Goal: Task Accomplishment & Management: Complete application form

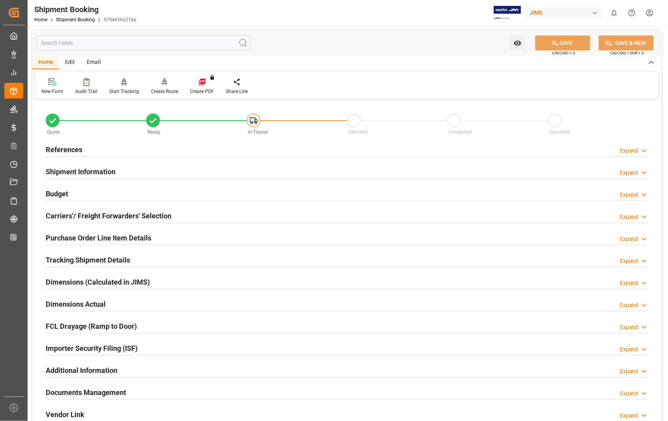
scroll to position [171, 0]
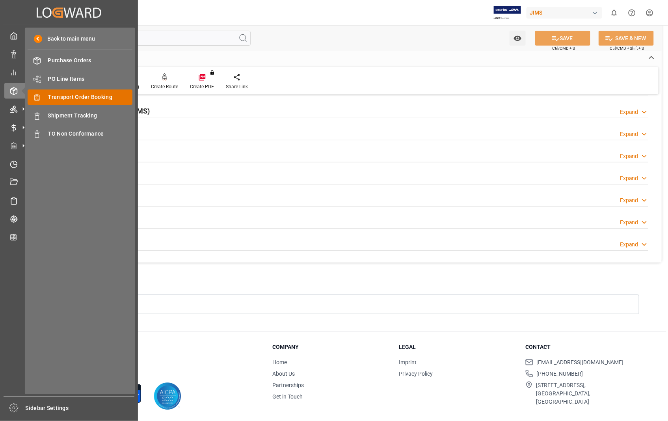
click at [95, 93] on span "Transport Order Booking" at bounding box center [90, 97] width 85 height 8
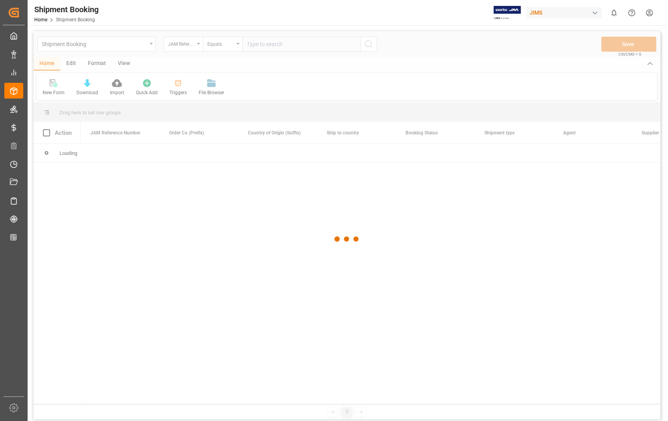
click at [319, 46] on div at bounding box center [347, 239] width 627 height 416
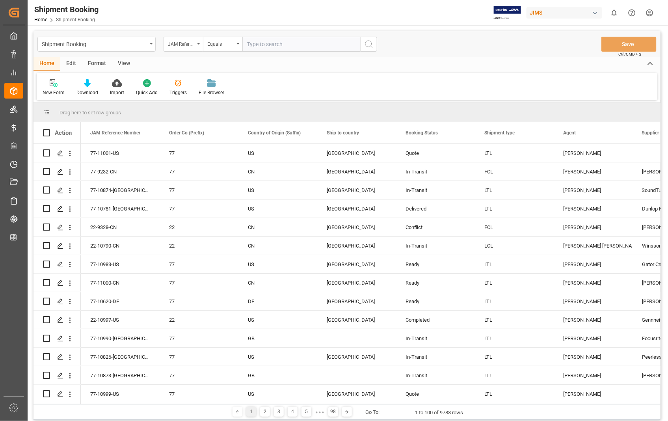
click at [314, 45] on input "text" at bounding box center [301, 44] width 118 height 15
click at [294, 45] on input "text" at bounding box center [301, 44] width 118 height 15
type input "22-6432-ID"
click at [369, 45] on icon "search button" at bounding box center [368, 43] width 9 height 9
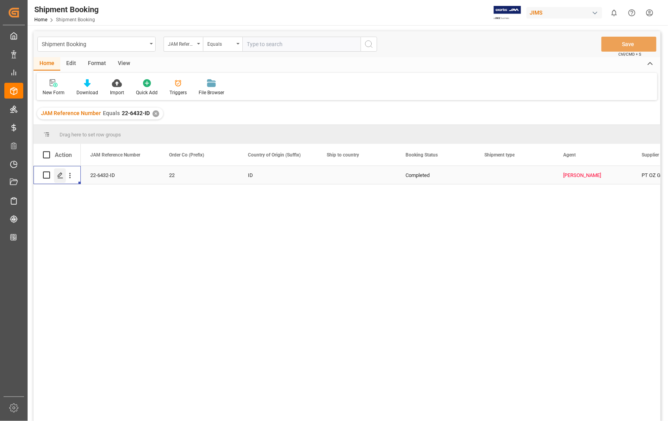
click at [62, 174] on icon "Press SPACE to select this row." at bounding box center [60, 175] width 6 height 6
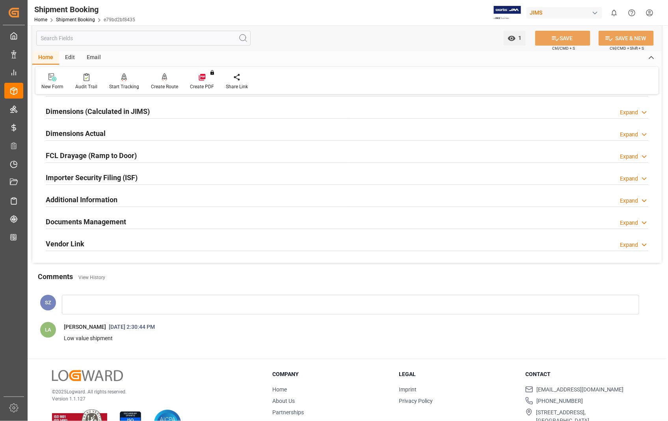
scroll to position [175, 0]
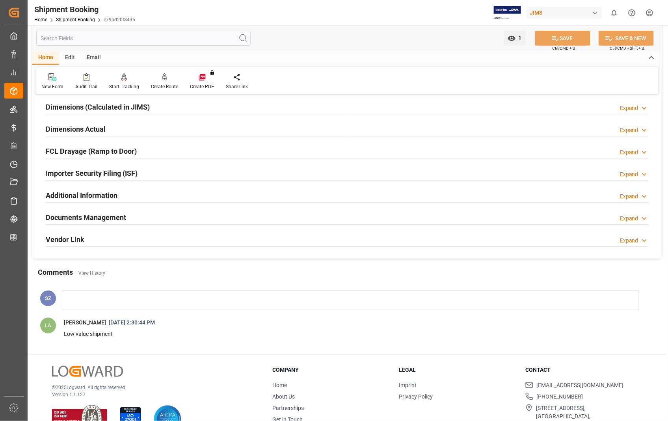
click at [96, 219] on h2 "Documents Management" at bounding box center [86, 217] width 80 height 11
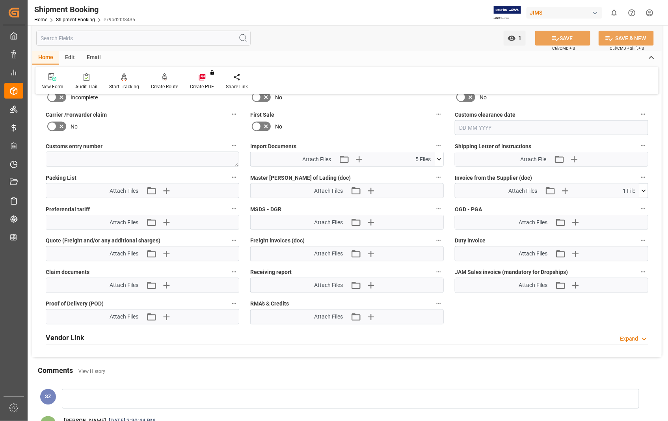
scroll to position [394, 0]
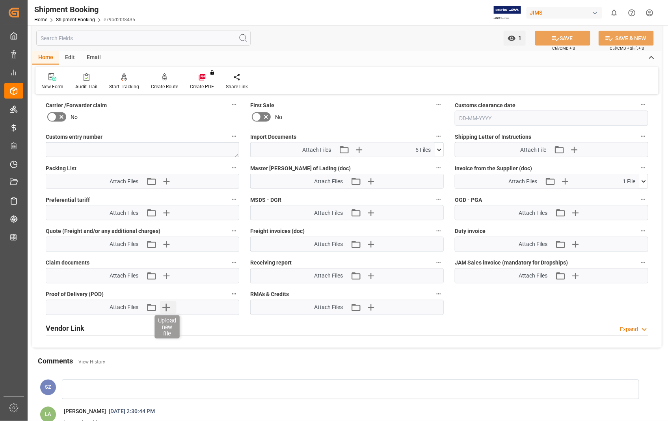
click at [168, 309] on icon "button" at bounding box center [166, 307] width 13 height 13
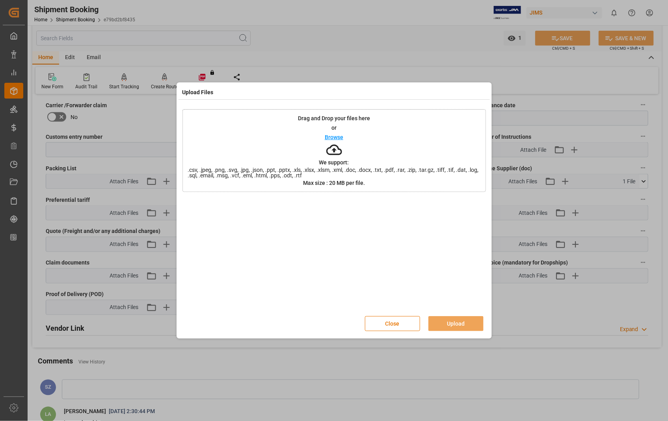
click at [330, 138] on p "Browse" at bounding box center [334, 137] width 19 height 6
click at [454, 321] on button "Upload" at bounding box center [456, 323] width 55 height 15
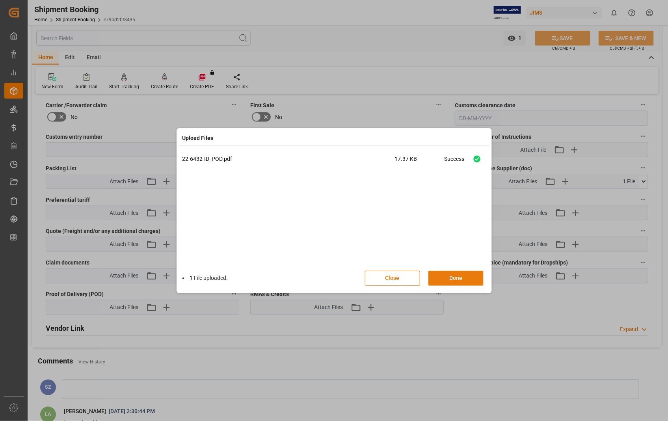
click at [451, 276] on button "Done" at bounding box center [456, 278] width 55 height 15
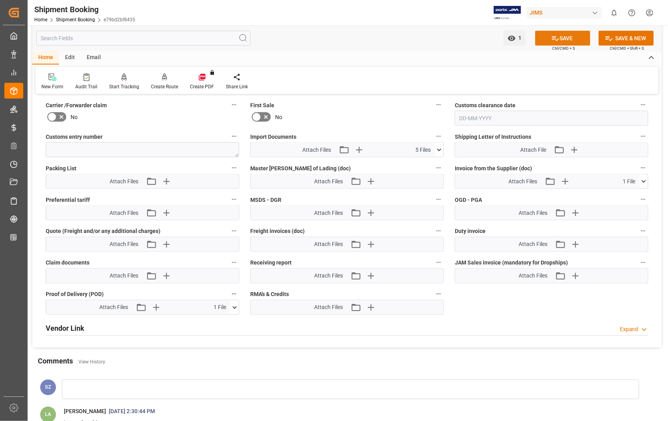
click at [561, 37] on button "SAVE" at bounding box center [562, 38] width 55 height 15
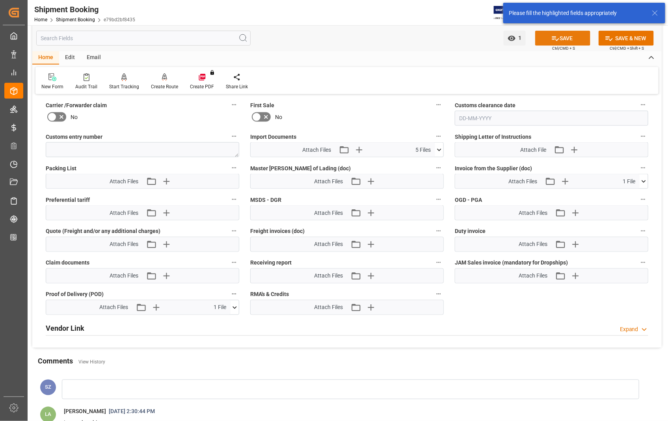
click at [561, 37] on button "SAVE" at bounding box center [562, 38] width 55 height 15
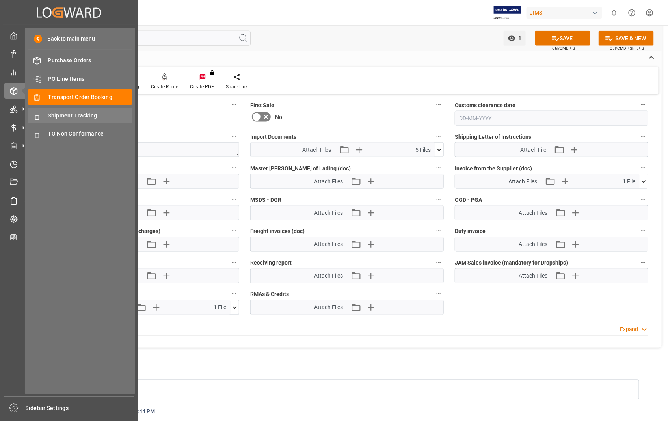
click at [67, 113] on span "Shipment Tracking" at bounding box center [90, 116] width 85 height 8
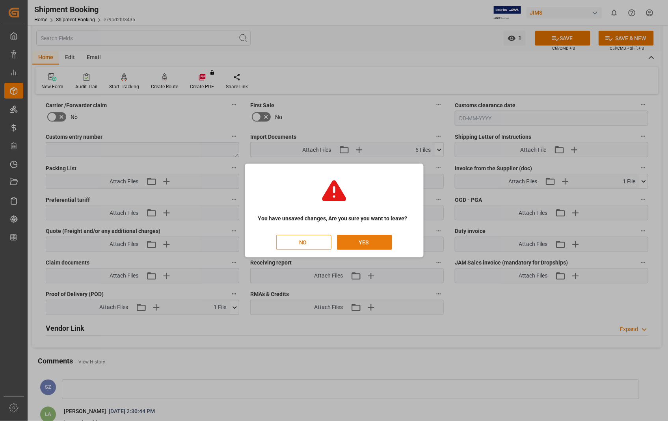
click at [360, 243] on button "YES" at bounding box center [364, 242] width 55 height 15
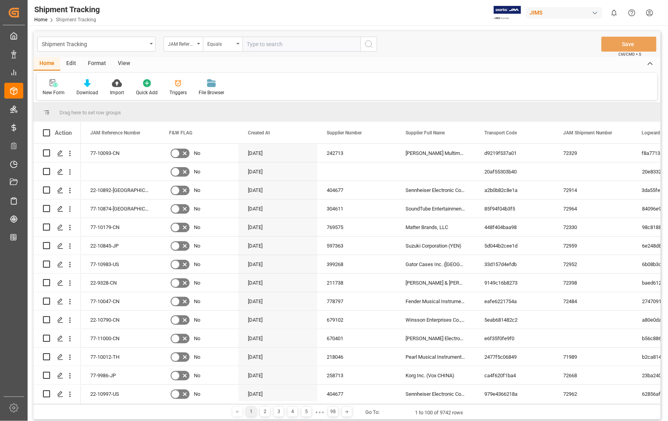
click at [317, 46] on input "text" at bounding box center [301, 44] width 118 height 15
paste input "22-10958-US"
type input "22-10958-US"
click at [368, 43] on icon "search button" at bounding box center [368, 43] width 9 height 9
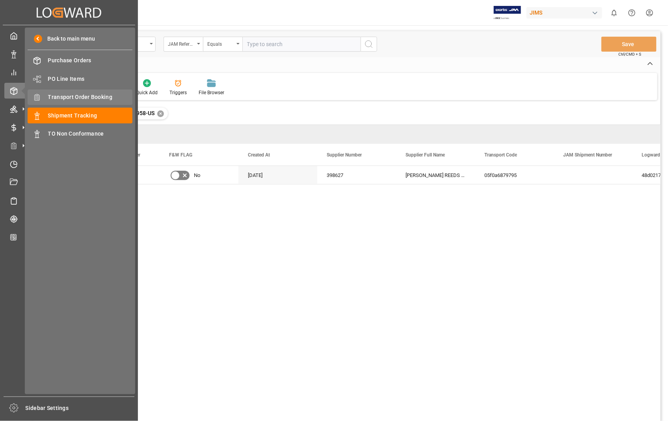
click at [69, 99] on span "Transport Order Booking" at bounding box center [90, 97] width 85 height 8
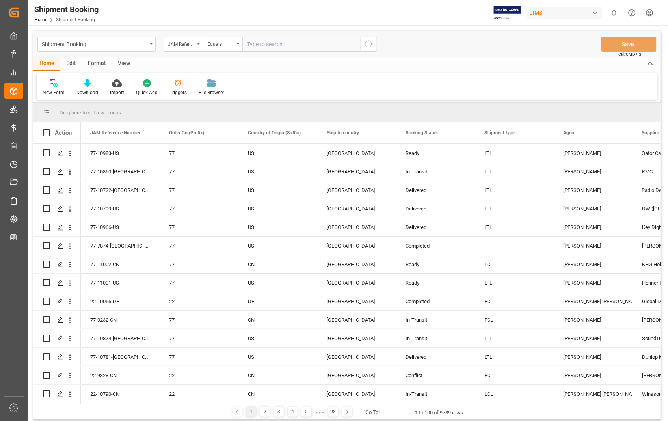
click at [313, 44] on input "text" at bounding box center [301, 44] width 118 height 15
paste input "22-10958-US"
type input "22-10958-US"
click at [367, 44] on icon "search button" at bounding box center [368, 43] width 9 height 9
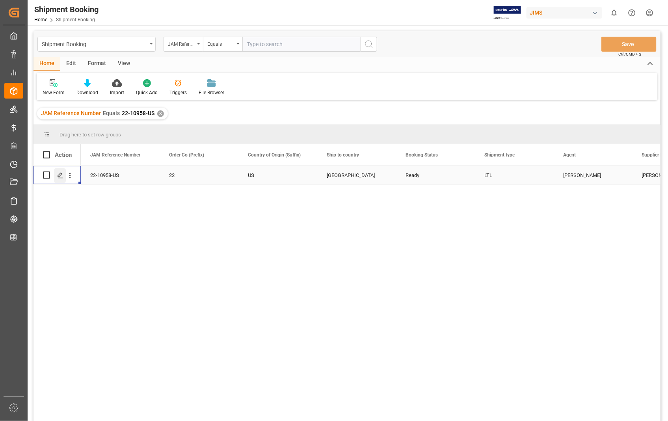
click at [57, 172] on icon "Press SPACE to select this row." at bounding box center [60, 175] width 6 height 6
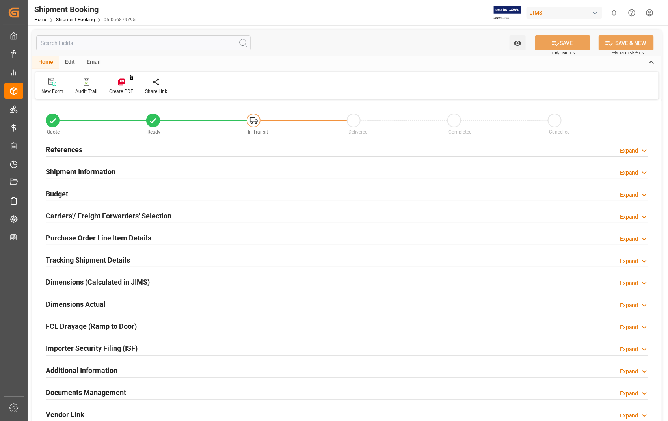
type input "0"
type input "[DATE] 18:31"
type input "15-12-2025"
click at [69, 153] on h2 "References" at bounding box center [64, 149] width 37 height 11
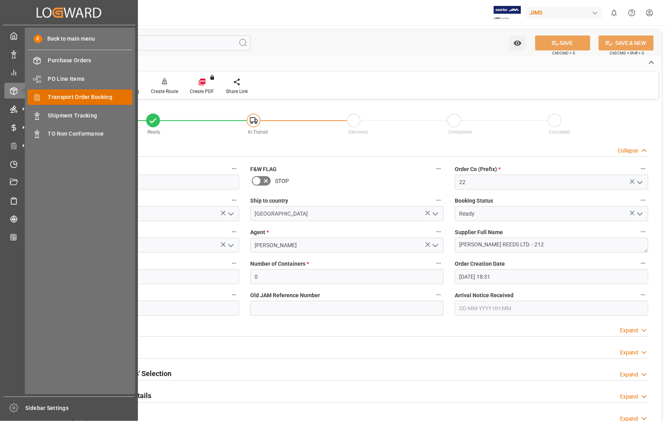
click at [81, 95] on span "Transport Order Booking" at bounding box center [90, 97] width 85 height 8
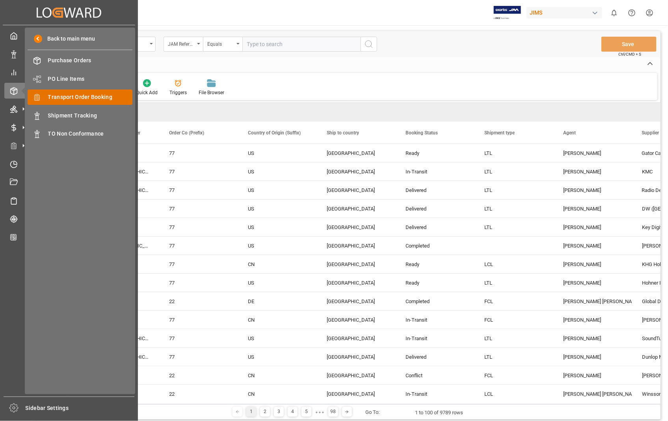
click at [88, 98] on span "Transport Order Booking" at bounding box center [90, 97] width 85 height 8
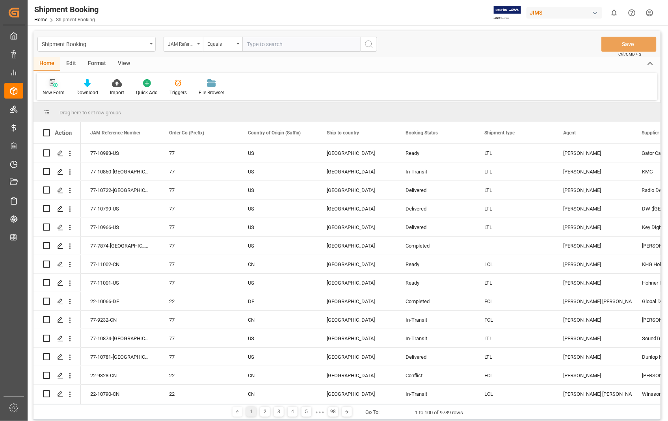
click at [50, 85] on icon at bounding box center [54, 83] width 8 height 8
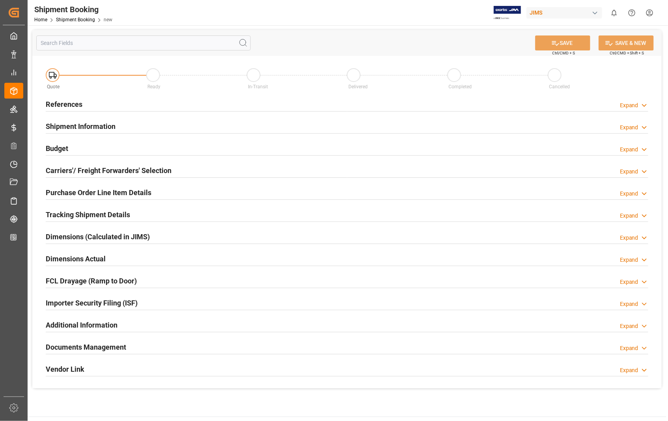
click at [68, 106] on h2 "References" at bounding box center [64, 104] width 37 height 11
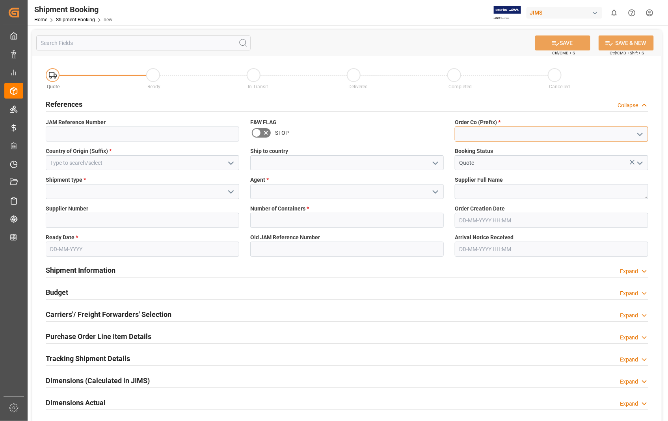
click at [550, 138] on input at bounding box center [552, 134] width 194 height 15
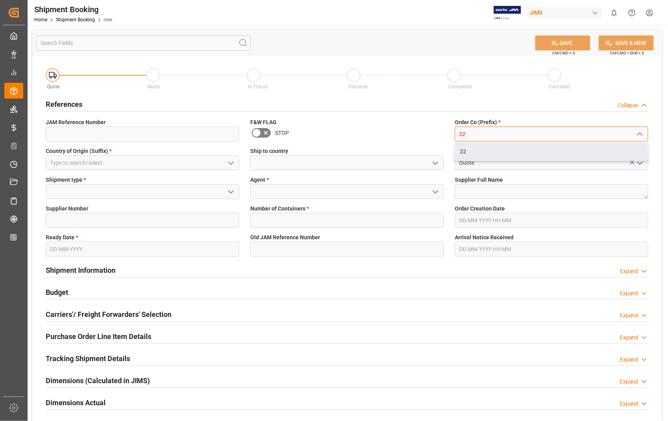
click at [464, 153] on div "22" at bounding box center [551, 152] width 193 height 18
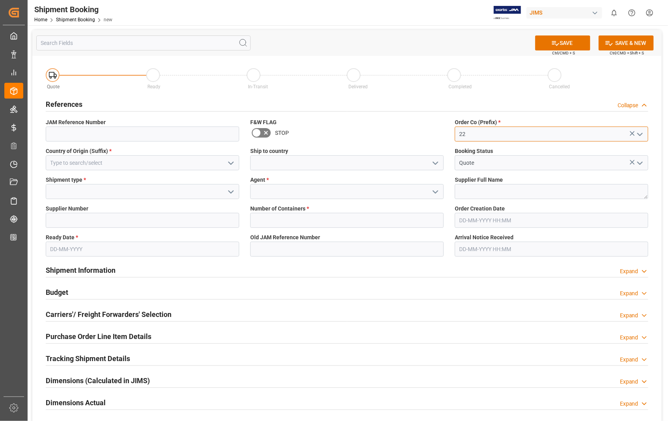
type input "22"
click at [172, 164] on input at bounding box center [143, 162] width 194 height 15
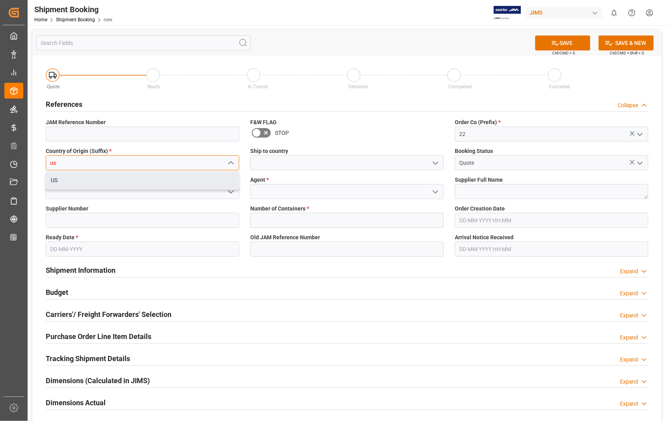
click at [62, 175] on div "US" at bounding box center [142, 180] width 193 height 18
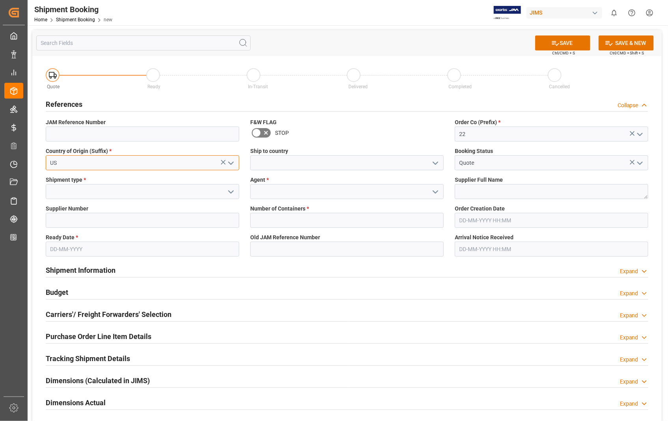
type input "US"
click at [295, 167] on input at bounding box center [347, 162] width 194 height 15
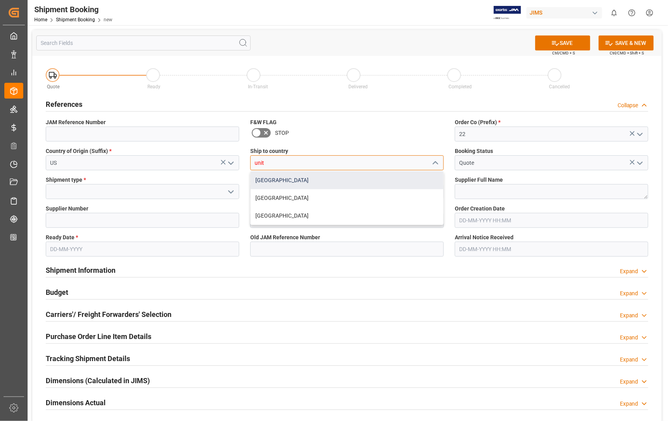
click at [263, 181] on div "[GEOGRAPHIC_DATA]" at bounding box center [347, 180] width 193 height 18
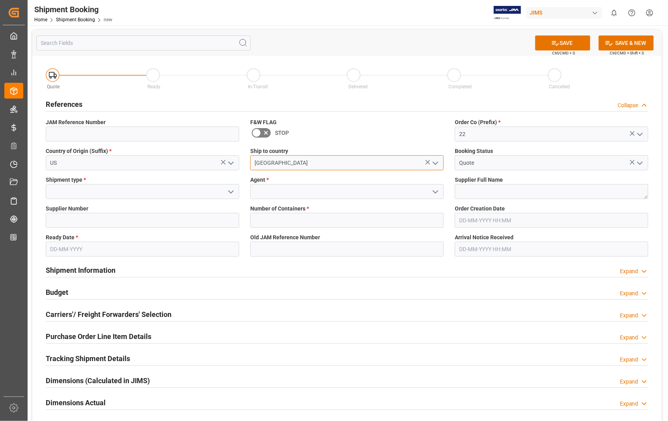
type input "[GEOGRAPHIC_DATA]"
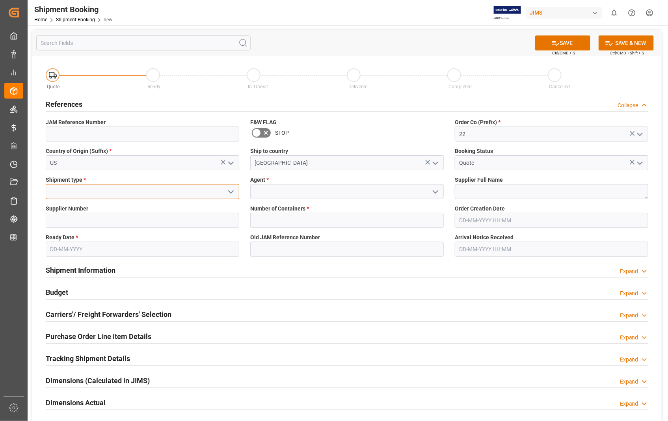
click at [131, 195] on input at bounding box center [143, 191] width 194 height 15
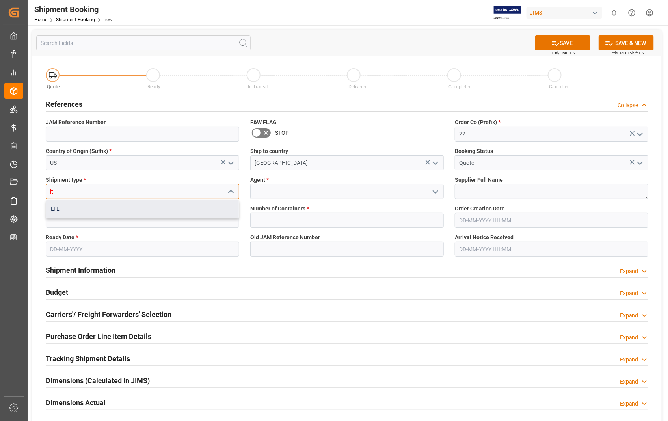
click at [50, 209] on div "LTL" at bounding box center [142, 209] width 193 height 18
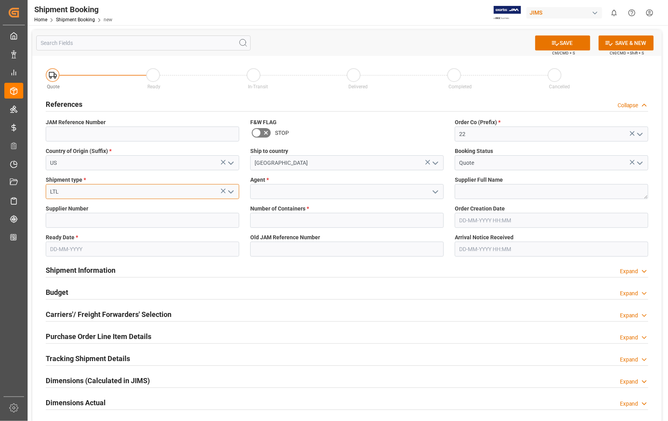
type input "LTL"
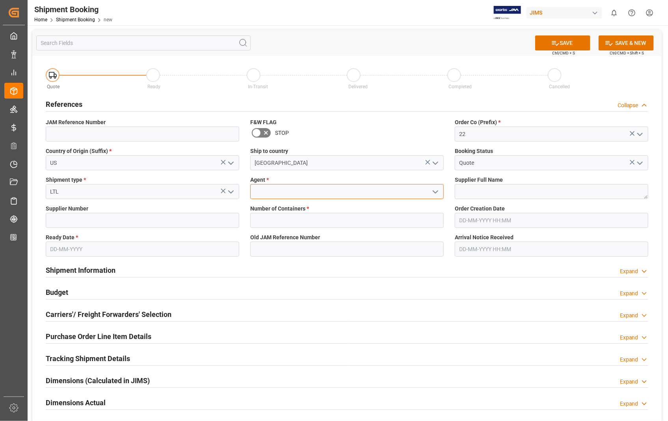
click at [276, 190] on input at bounding box center [347, 191] width 194 height 15
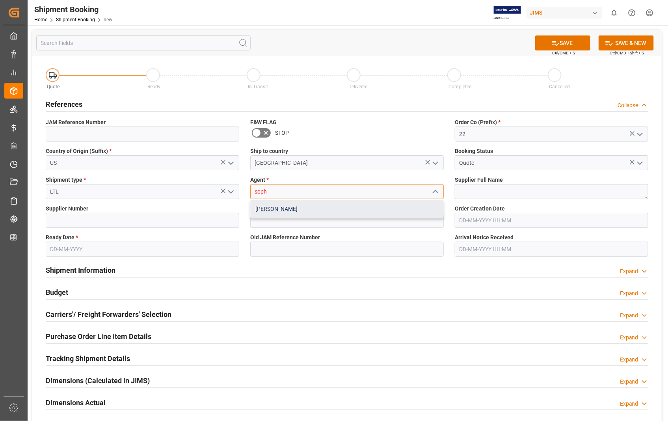
click at [286, 211] on div "[PERSON_NAME]" at bounding box center [347, 209] width 193 height 18
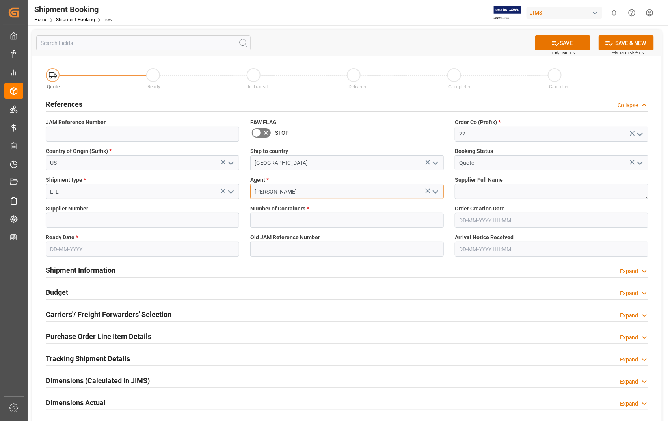
type input "[PERSON_NAME]"
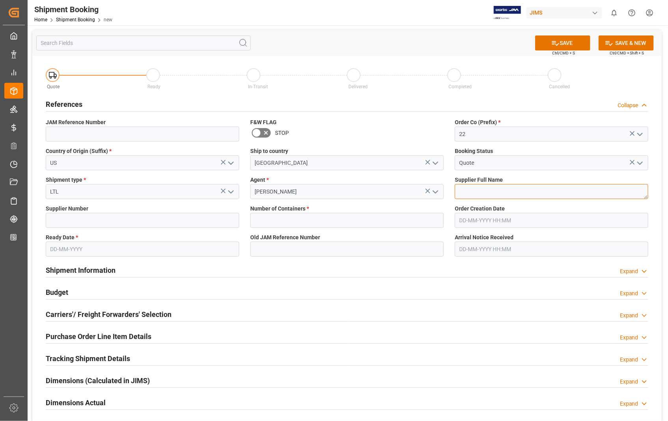
click at [500, 190] on textarea at bounding box center [552, 191] width 194 height 15
paste textarea "Universal Audio Inc."
type textarea "Universal Audio Inc."
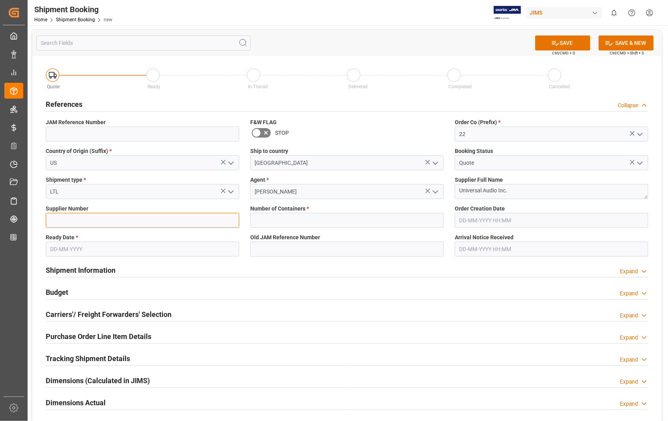
drag, startPoint x: 191, startPoint y: 223, endPoint x: 179, endPoint y: 208, distance: 19.2
click at [191, 223] on input at bounding box center [143, 220] width 194 height 15
paste input "734315"
type input "734315"
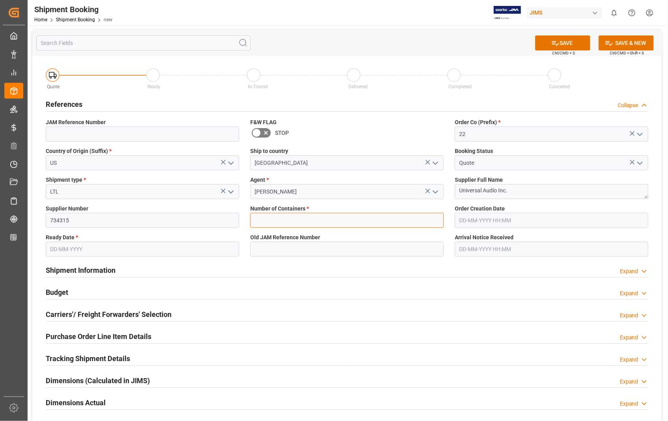
click at [310, 222] on input "text" at bounding box center [347, 220] width 194 height 15
type input "0"
type input "22-10927-US"
type input "11-08-2025 18:31"
type input "04-09-2025"
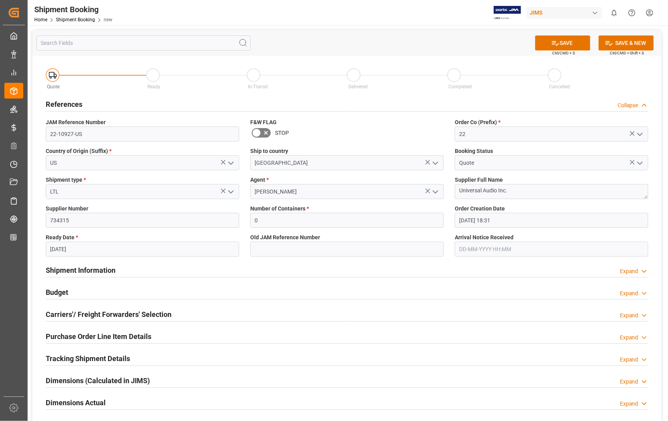
click at [514, 216] on input "11-08-2025 18:31" at bounding box center [552, 220] width 194 height 15
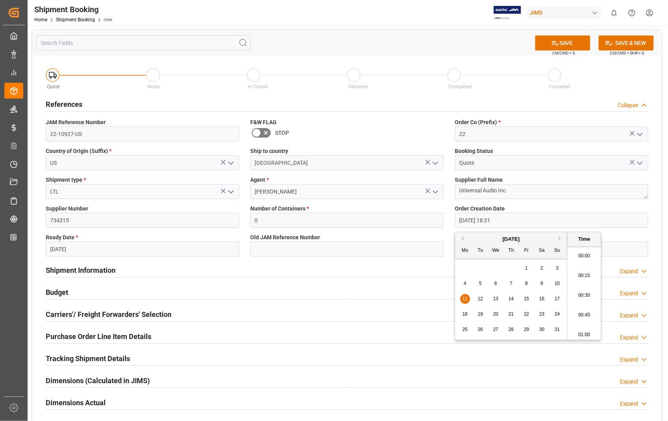
scroll to position [1422, 0]
click at [559, 238] on button "Next Month" at bounding box center [561, 238] width 5 height 5
click at [468, 286] on div "8" at bounding box center [465, 283] width 10 height 9
type input "[DATE] 18:31"
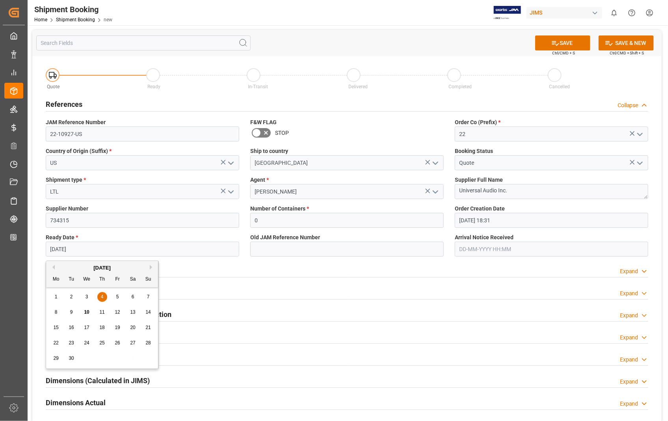
click at [160, 253] on input "04-09-2025" at bounding box center [143, 249] width 194 height 15
click at [150, 265] on button "Next Month" at bounding box center [152, 267] width 5 height 5
click at [85, 296] on div "1" at bounding box center [87, 297] width 10 height 9
type input "[DATE]"
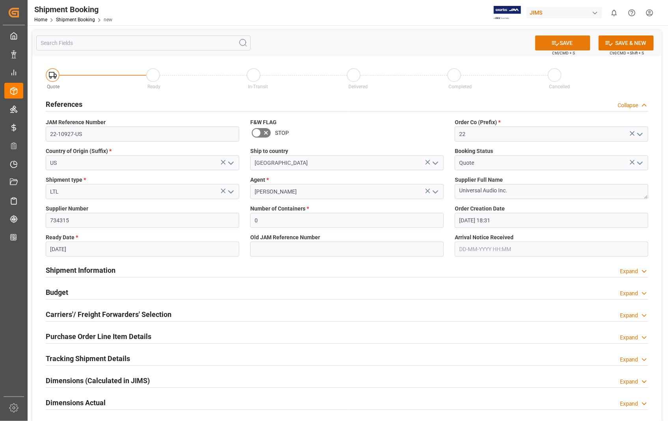
click at [562, 44] on button "SAVE" at bounding box center [562, 42] width 55 height 15
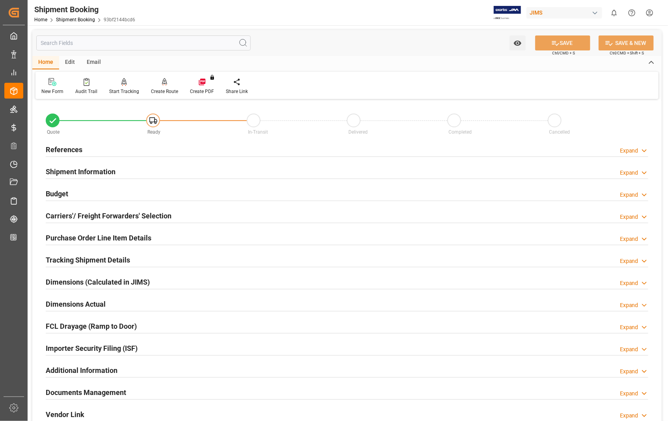
click at [84, 216] on h2 "Carriers'/ Freight Forwarders' Selection" at bounding box center [109, 216] width 126 height 11
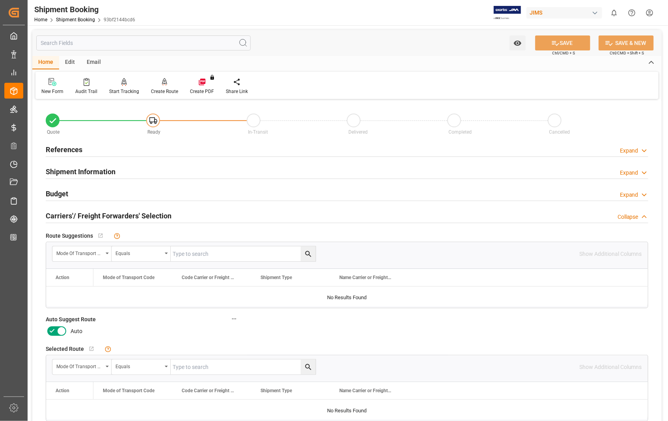
click at [59, 329] on icon at bounding box center [61, 330] width 9 height 9
click at [0, 0] on input "checkbox" at bounding box center [0, 0] width 0 height 0
click at [582, 45] on button "SAVE" at bounding box center [562, 42] width 55 height 15
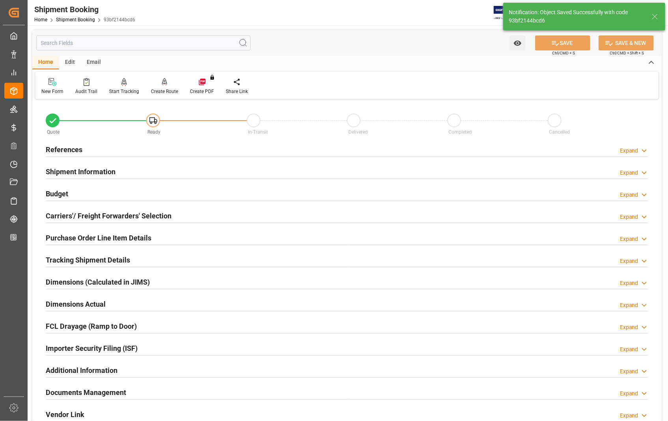
type input "Ready"
click at [52, 147] on h2 "References" at bounding box center [64, 149] width 37 height 11
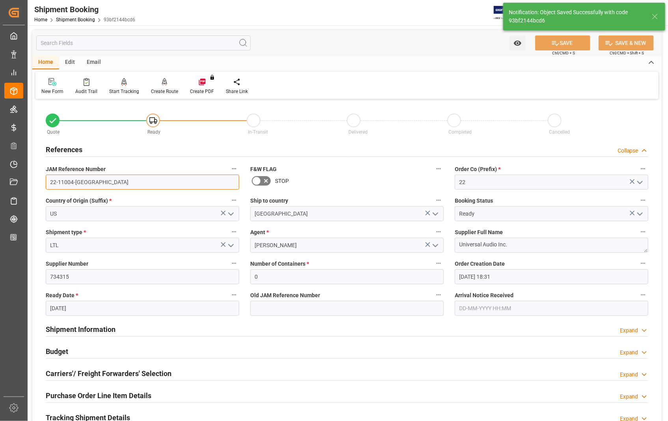
drag, startPoint x: 81, startPoint y: 181, endPoint x: 43, endPoint y: 184, distance: 38.4
click at [43, 184] on div "JAM Reference Number 22-11004-US" at bounding box center [142, 177] width 205 height 32
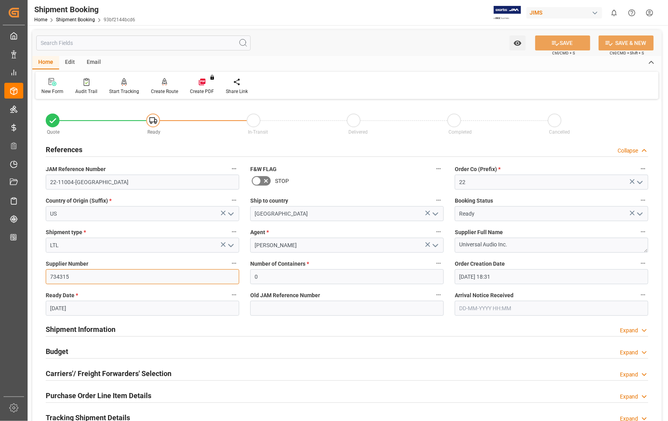
click at [73, 278] on input "734315" at bounding box center [143, 276] width 194 height 15
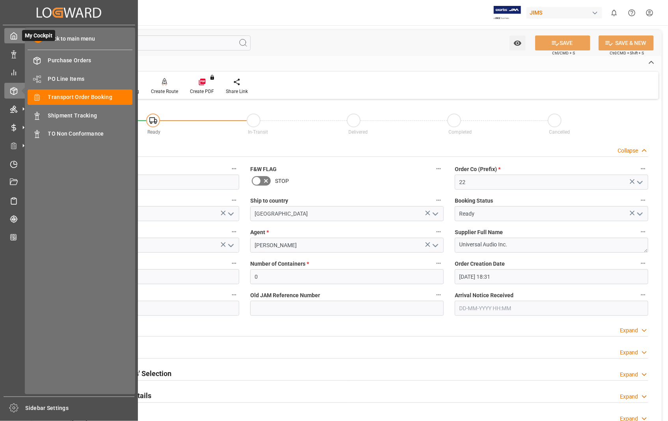
click at [14, 37] on polyline at bounding box center [14, 37] width 2 height 3
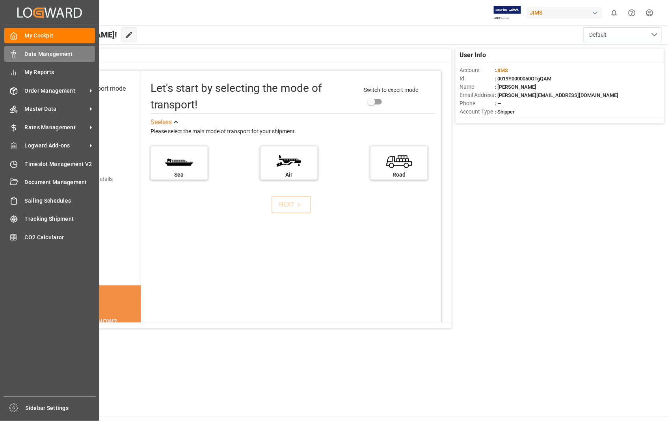
click at [47, 54] on span "Data Management" at bounding box center [60, 54] width 71 height 8
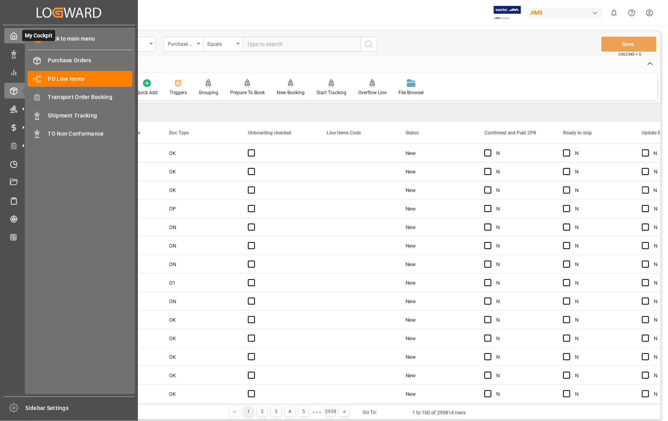
click at [13, 34] on icon at bounding box center [14, 36] width 8 height 8
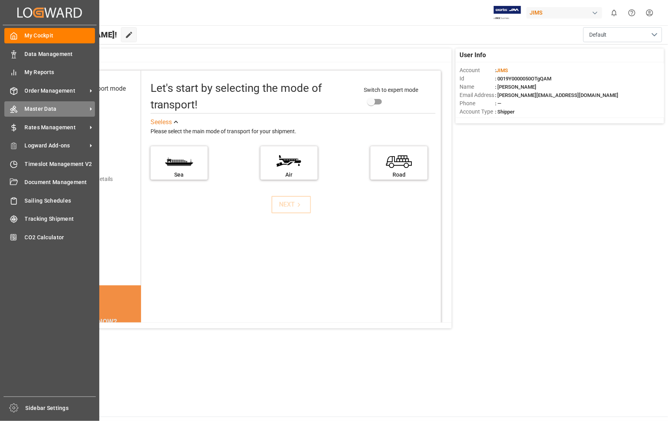
click at [47, 107] on span "Master Data" at bounding box center [56, 109] width 62 height 8
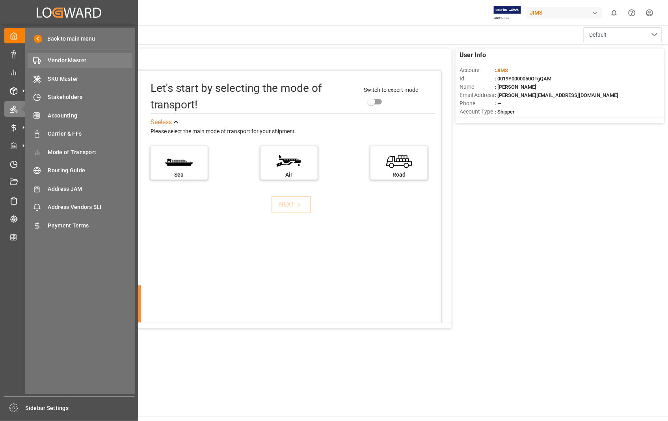
click at [70, 58] on span "Vendor Master" at bounding box center [90, 60] width 85 height 8
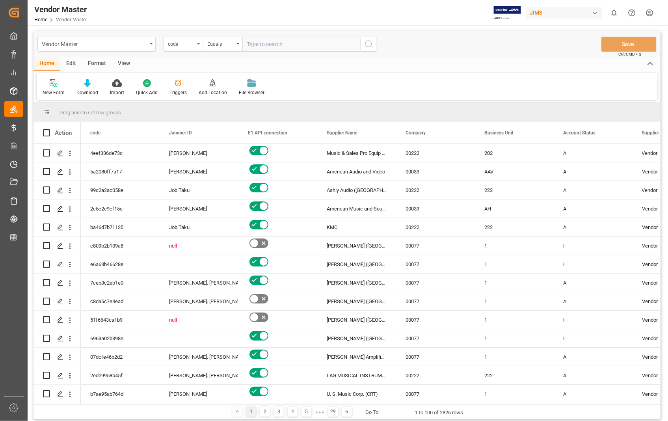
click at [127, 67] on div "View" at bounding box center [124, 63] width 24 height 13
click at [43, 91] on div "Default" at bounding box center [50, 92] width 15 height 7
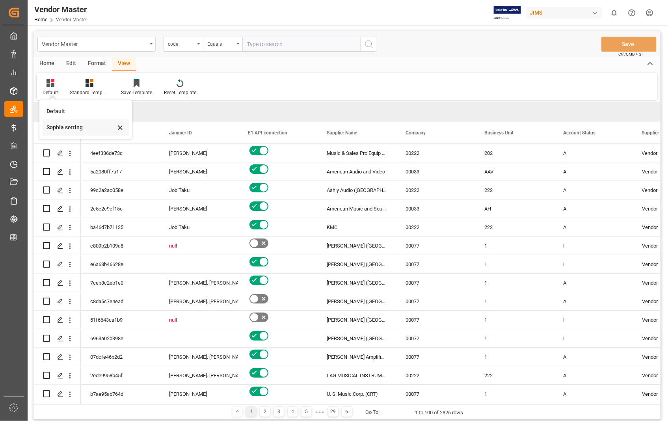
click at [74, 128] on div "Sophia setting" at bounding box center [81, 127] width 69 height 8
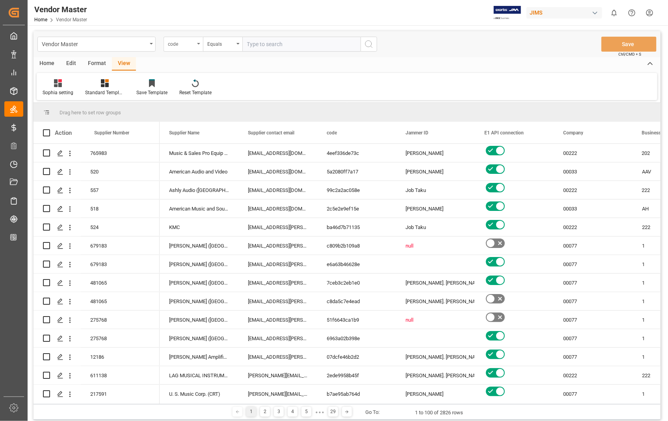
click at [199, 44] on icon "open menu" at bounding box center [198, 44] width 3 height 2
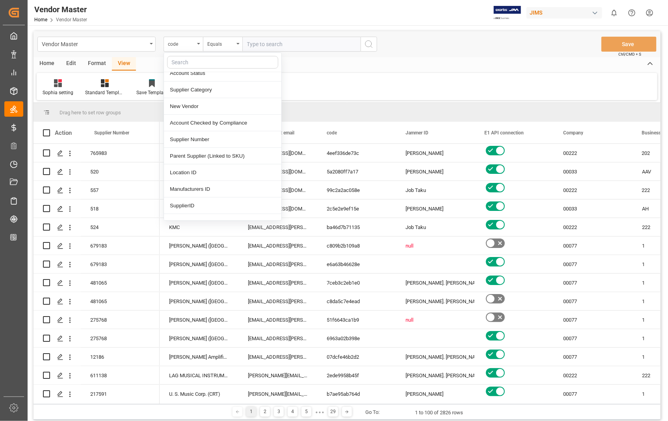
scroll to position [88, 0]
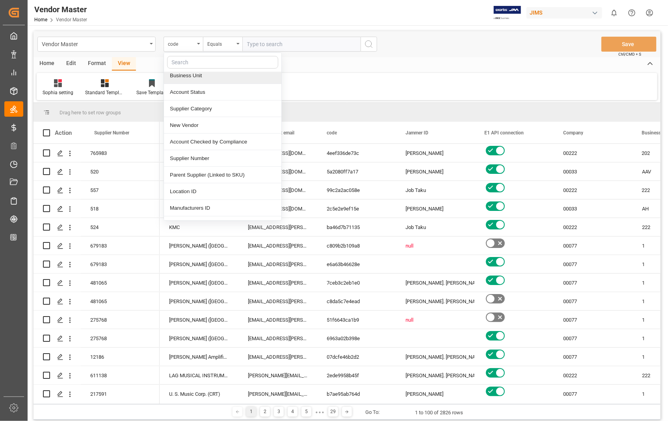
click at [219, 164] on div "Supplier Number" at bounding box center [222, 158] width 117 height 17
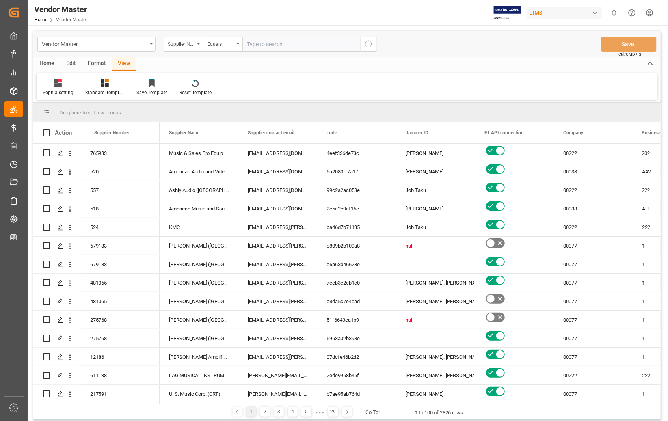
click at [299, 42] on input "text" at bounding box center [301, 44] width 118 height 15
paste input "734315"
type input "734315"
click at [370, 47] on icon "search button" at bounding box center [368, 43] width 9 height 9
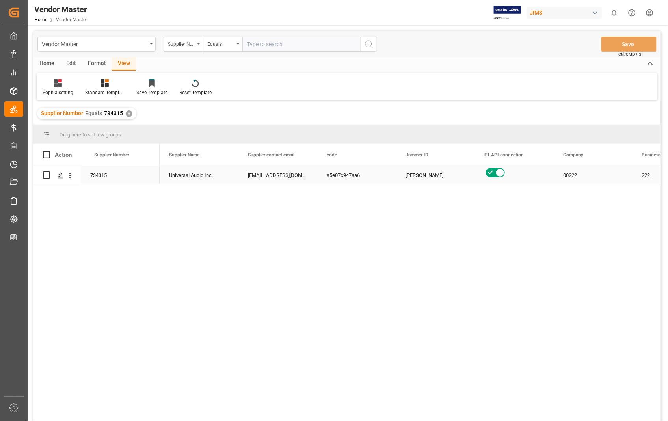
click at [264, 173] on div "[EMAIL_ADDRESS][DOMAIN_NAME]" at bounding box center [278, 175] width 79 height 18
